Goal: Information Seeking & Learning: Learn about a topic

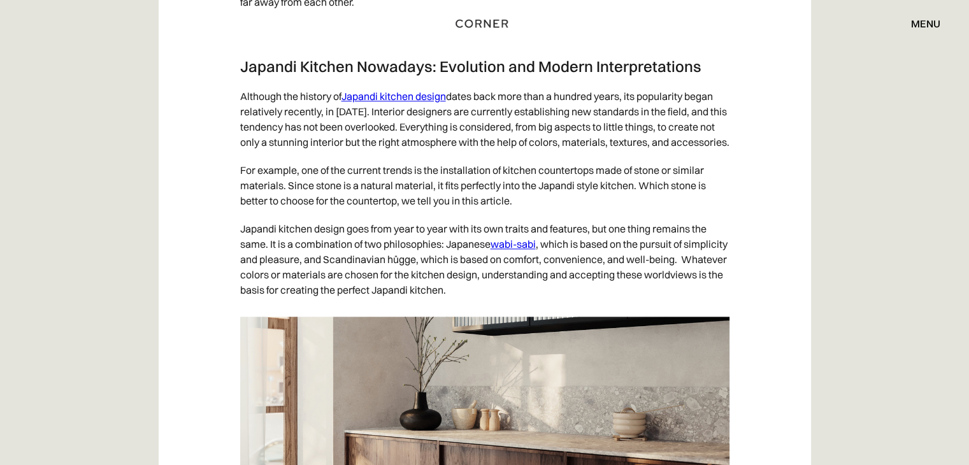
scroll to position [1659, 0]
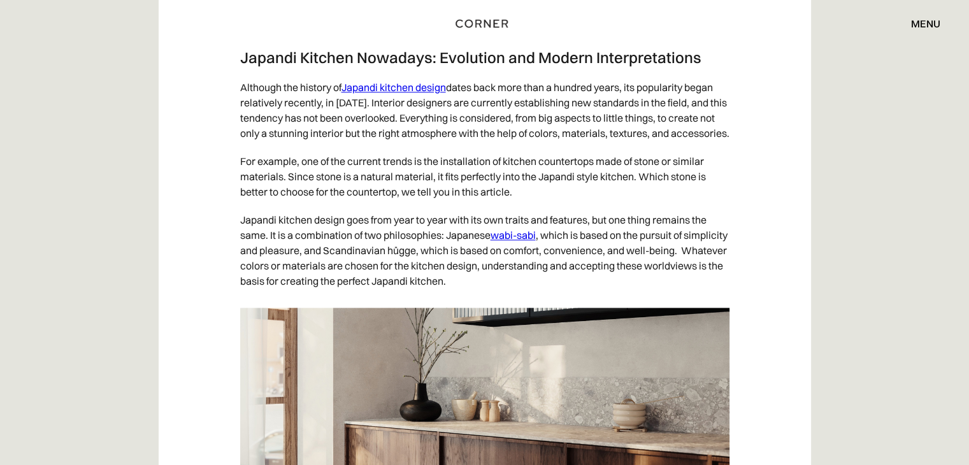
click at [728, 147] on p "Although the history of Japandi kitchen design dates back more than a hundred y…" at bounding box center [484, 110] width 489 height 74
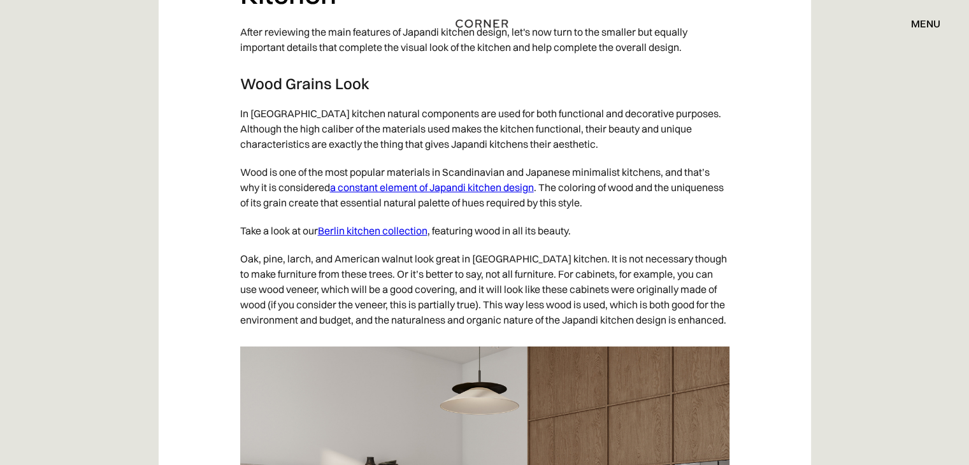
scroll to position [4378, 0]
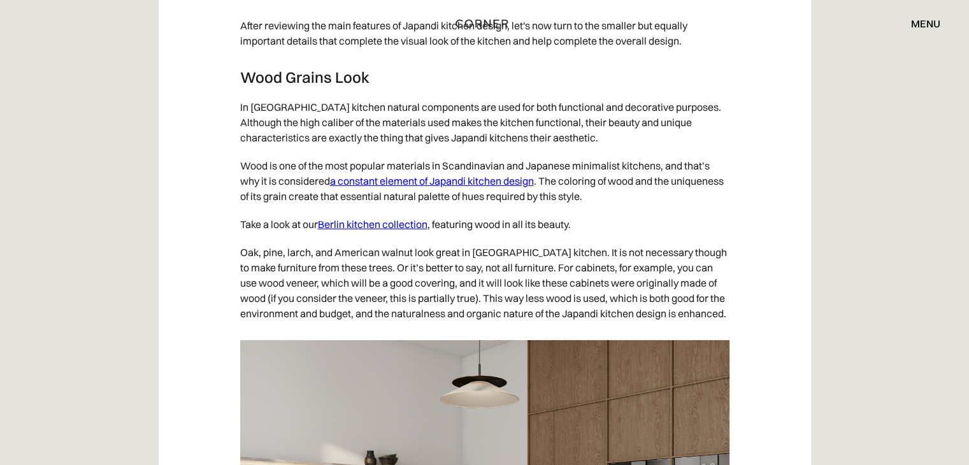
click at [385, 187] on link "a constant element of Japandi kitchen design" at bounding box center [432, 181] width 204 height 13
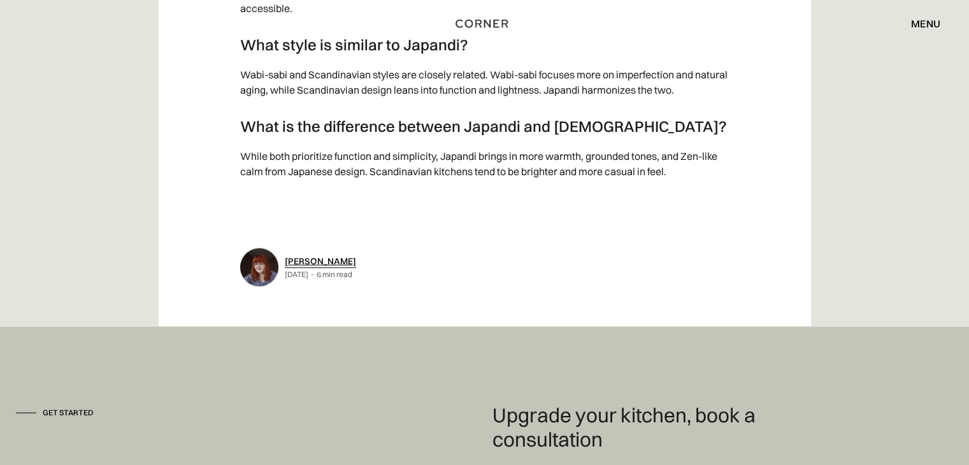
scroll to position [7683, 0]
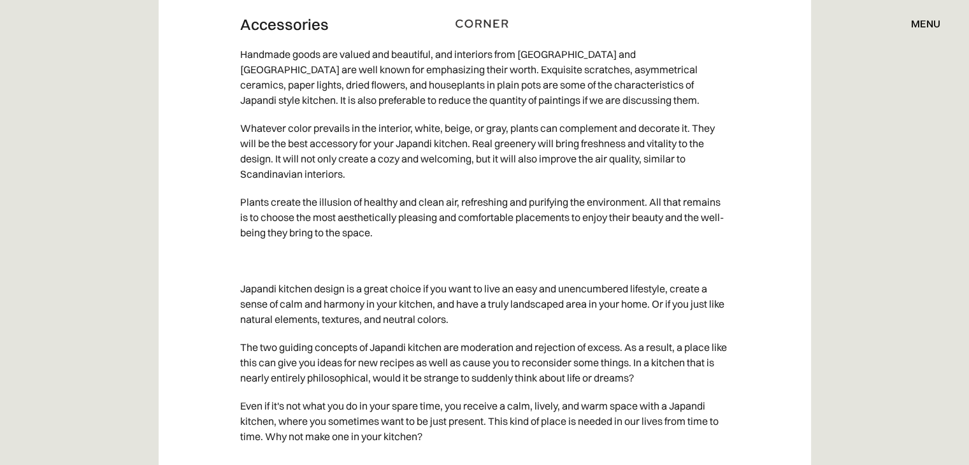
scroll to position [6162, 0]
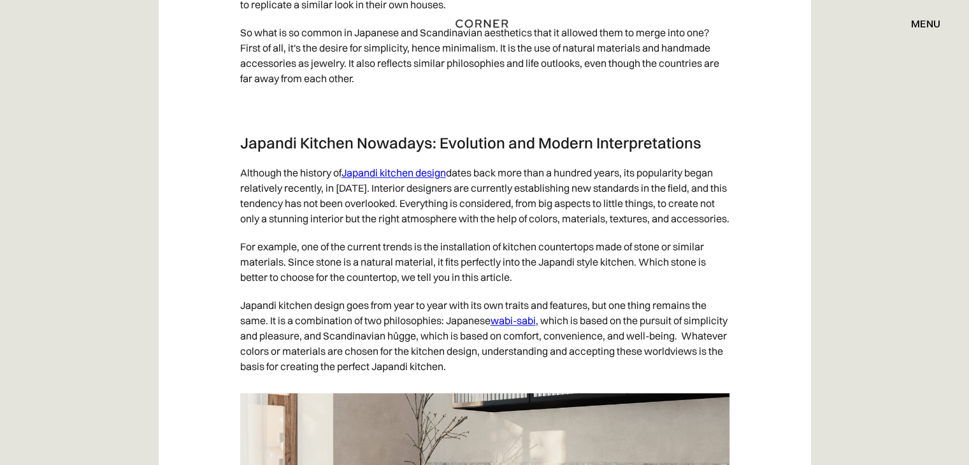
scroll to position [1320, 0]
